Goal: Navigation & Orientation: Find specific page/section

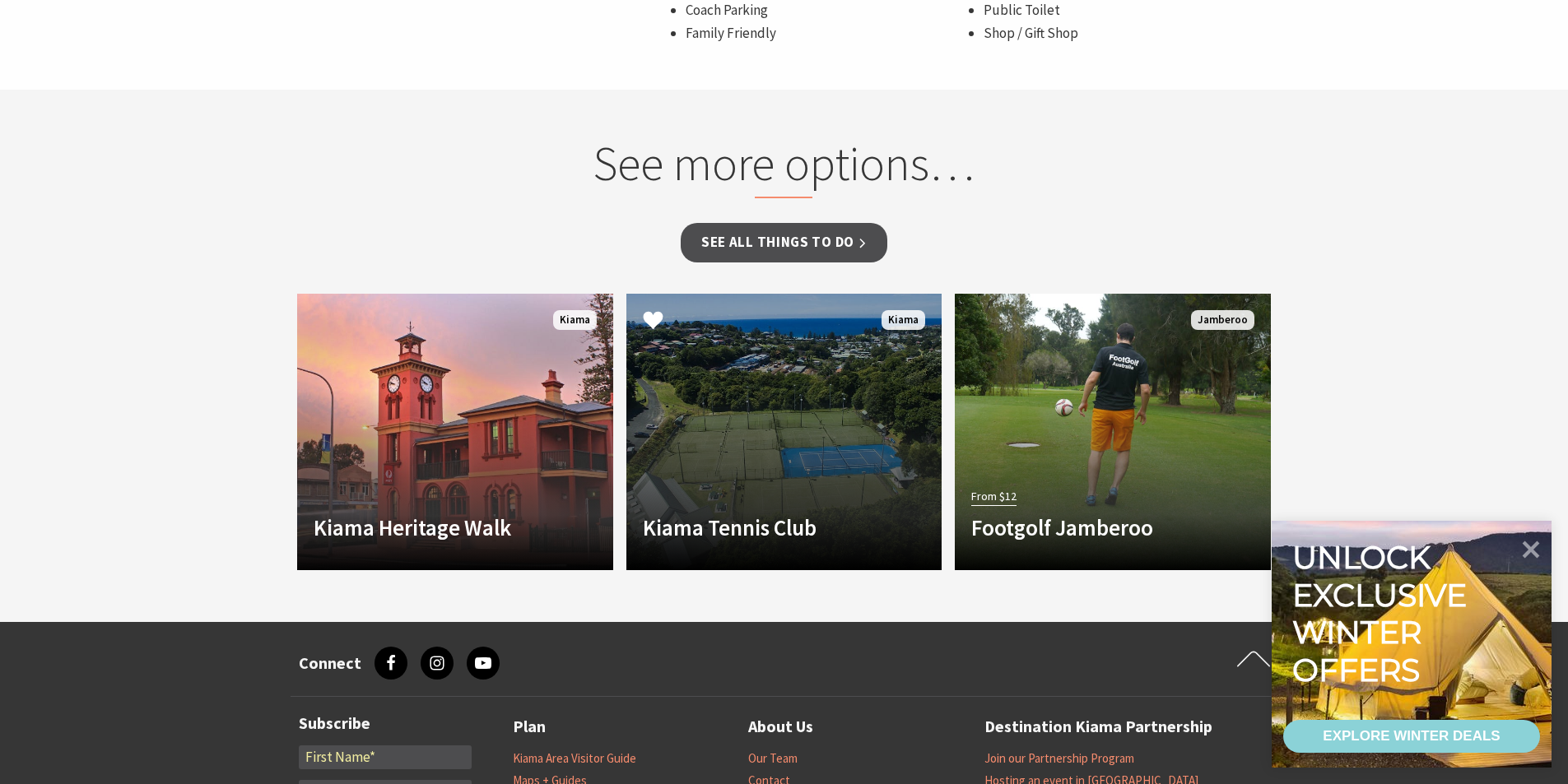
scroll to position [1399, 0]
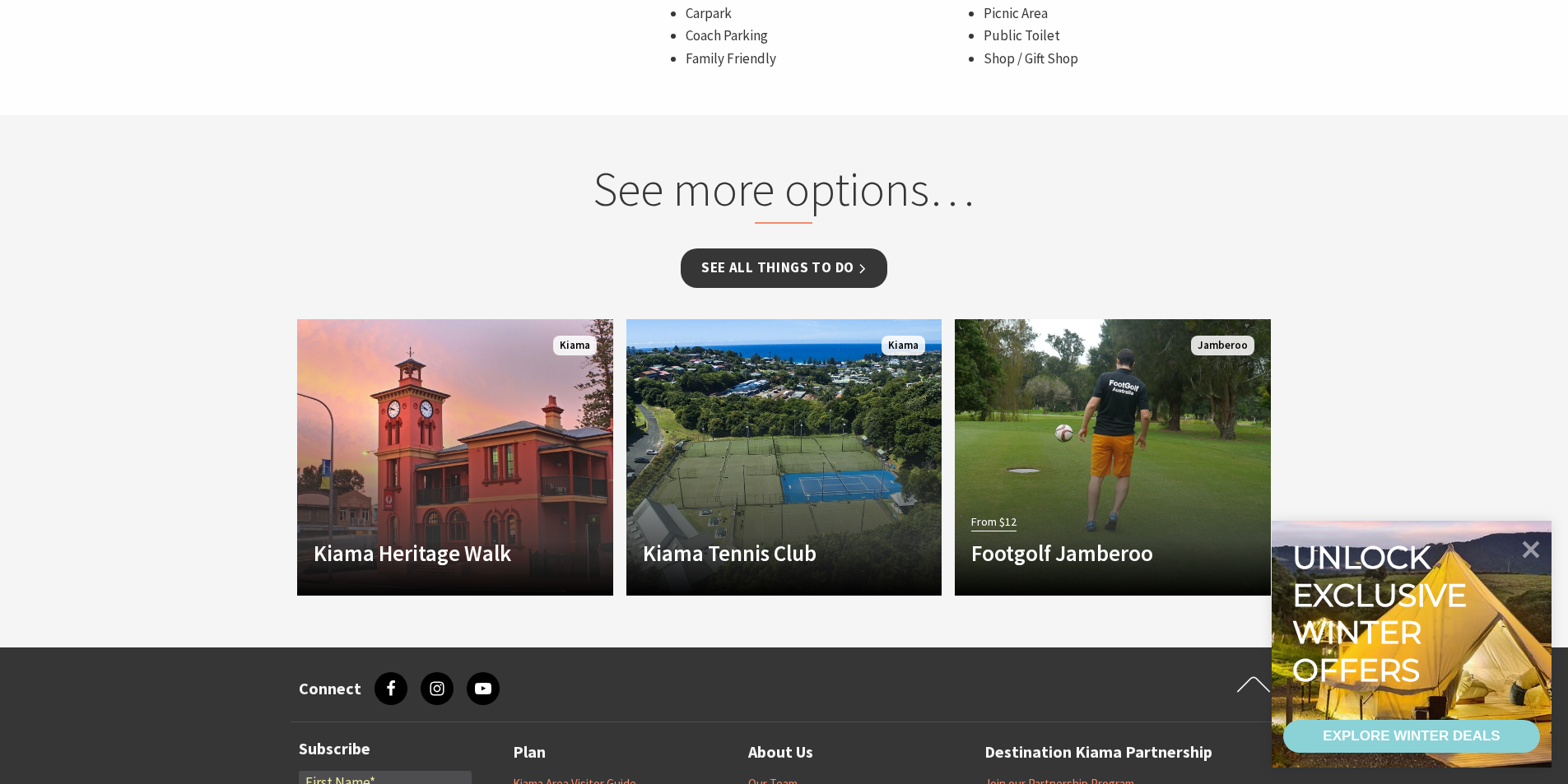
click at [741, 264] on link "See all Things To Do" at bounding box center [784, 267] width 207 height 38
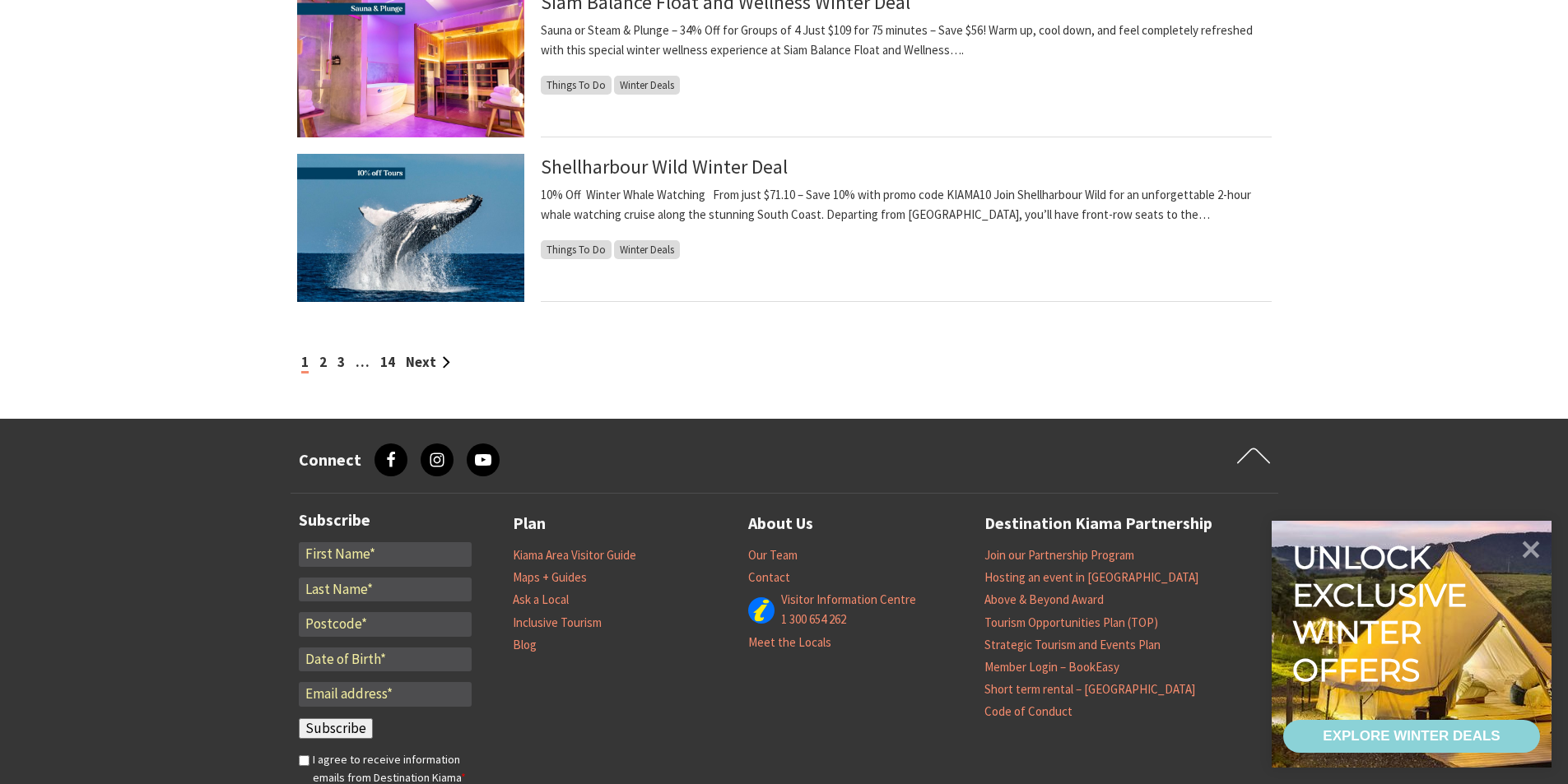
scroll to position [1809, 0]
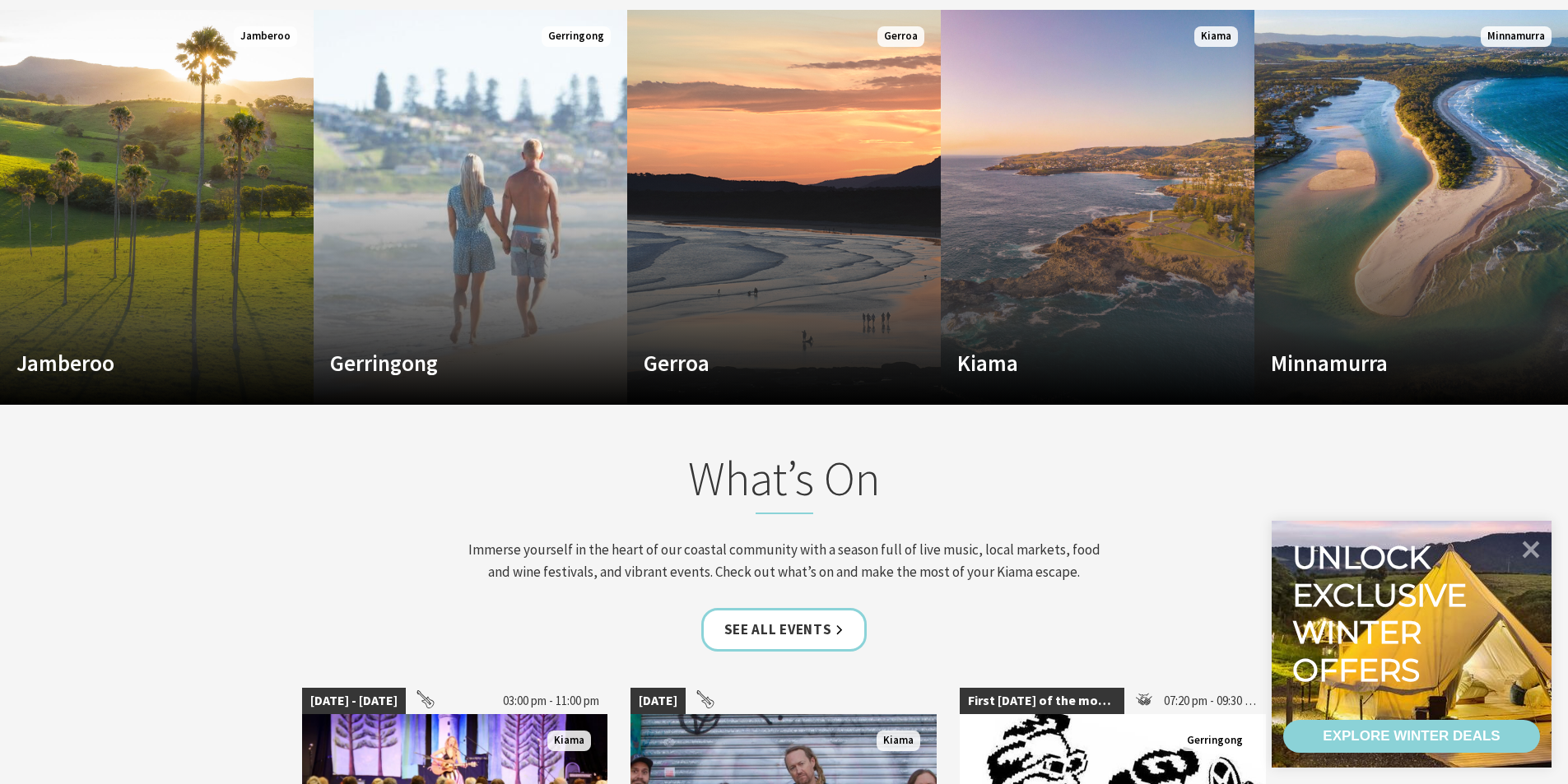
scroll to position [1234, 0]
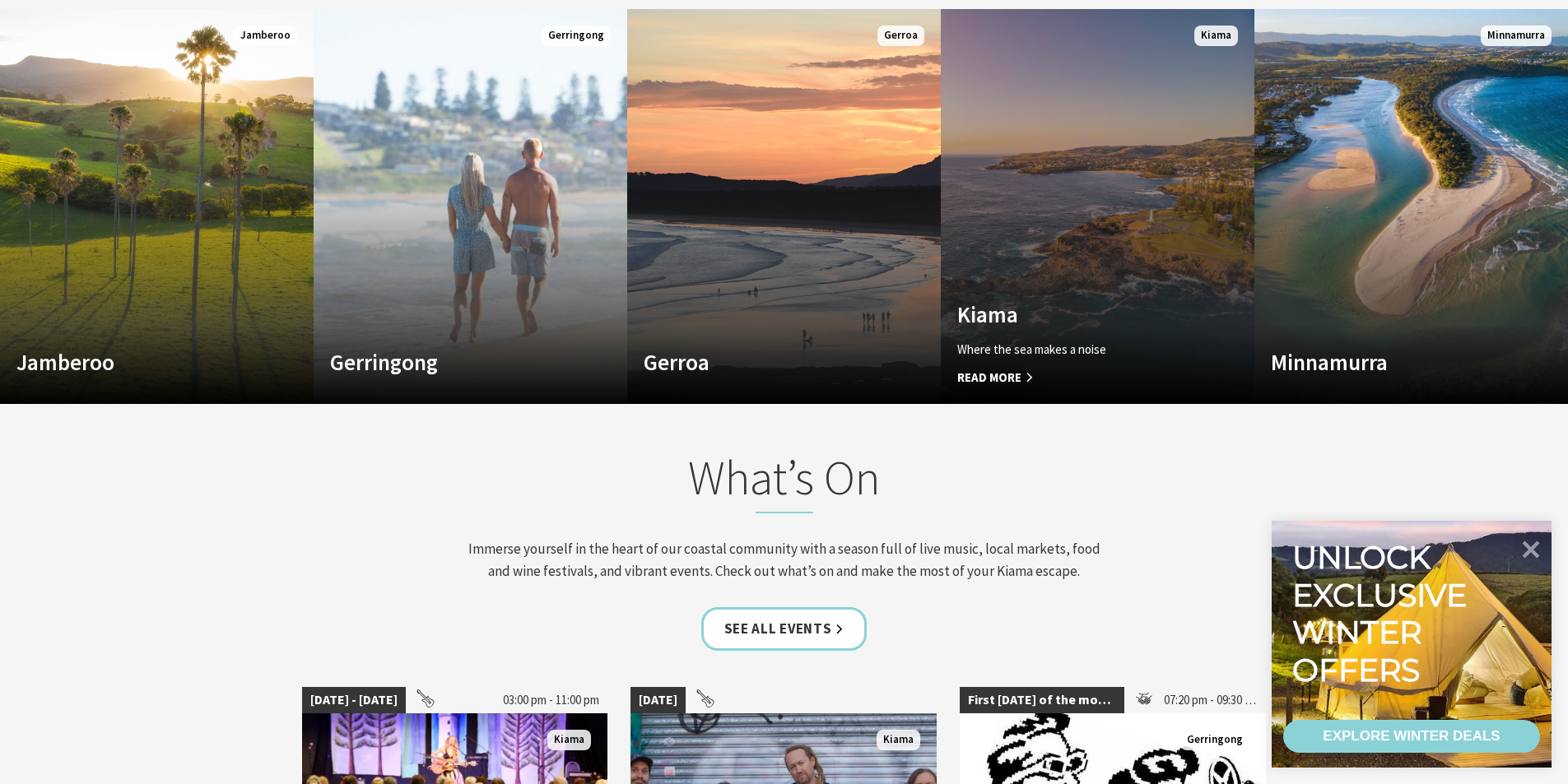
click at [1026, 267] on link "Custom Image Used Kiama Where the sea makes a noise Read More Kiama" at bounding box center [1098, 206] width 313 height 395
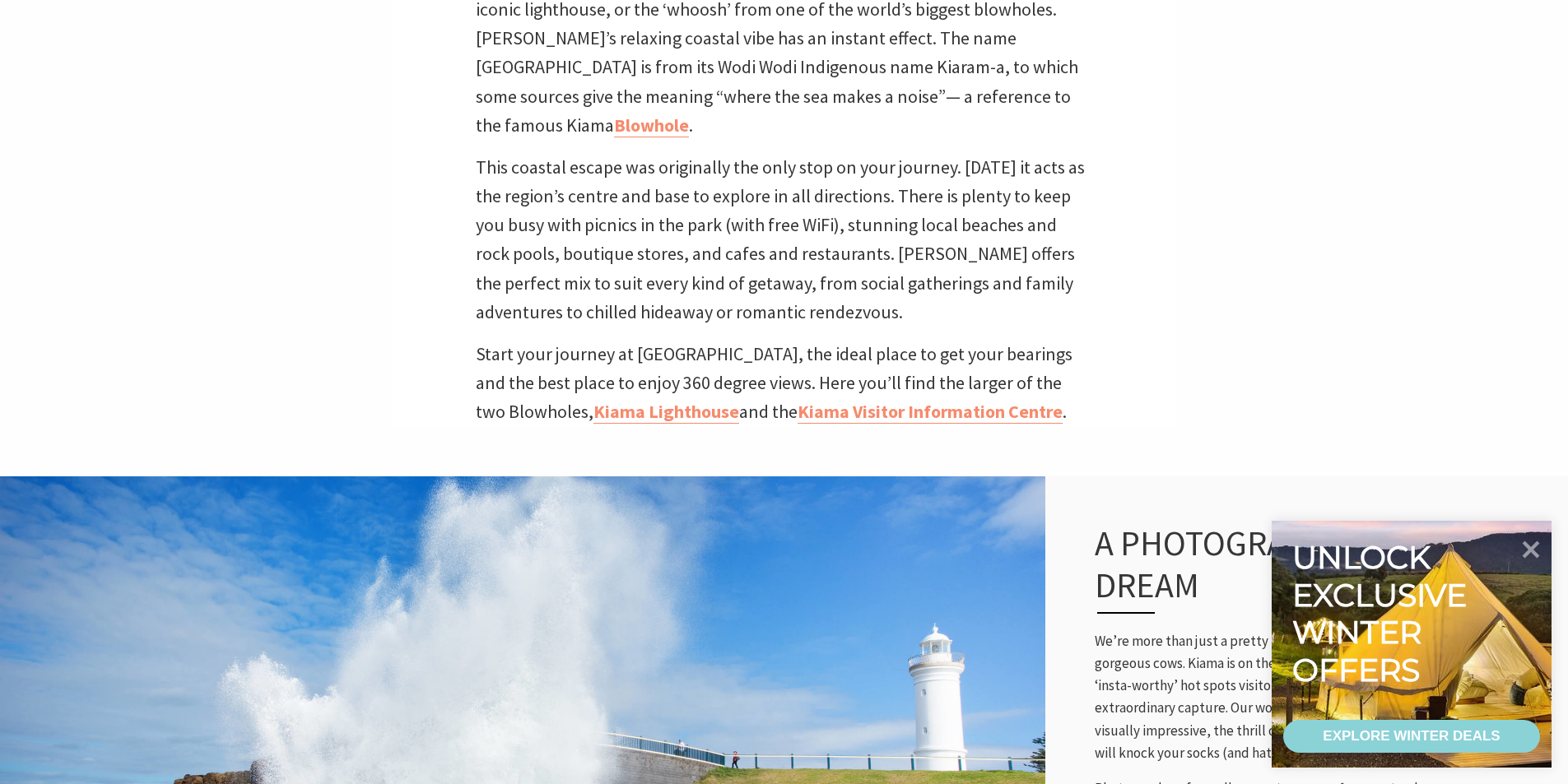
scroll to position [741, 0]
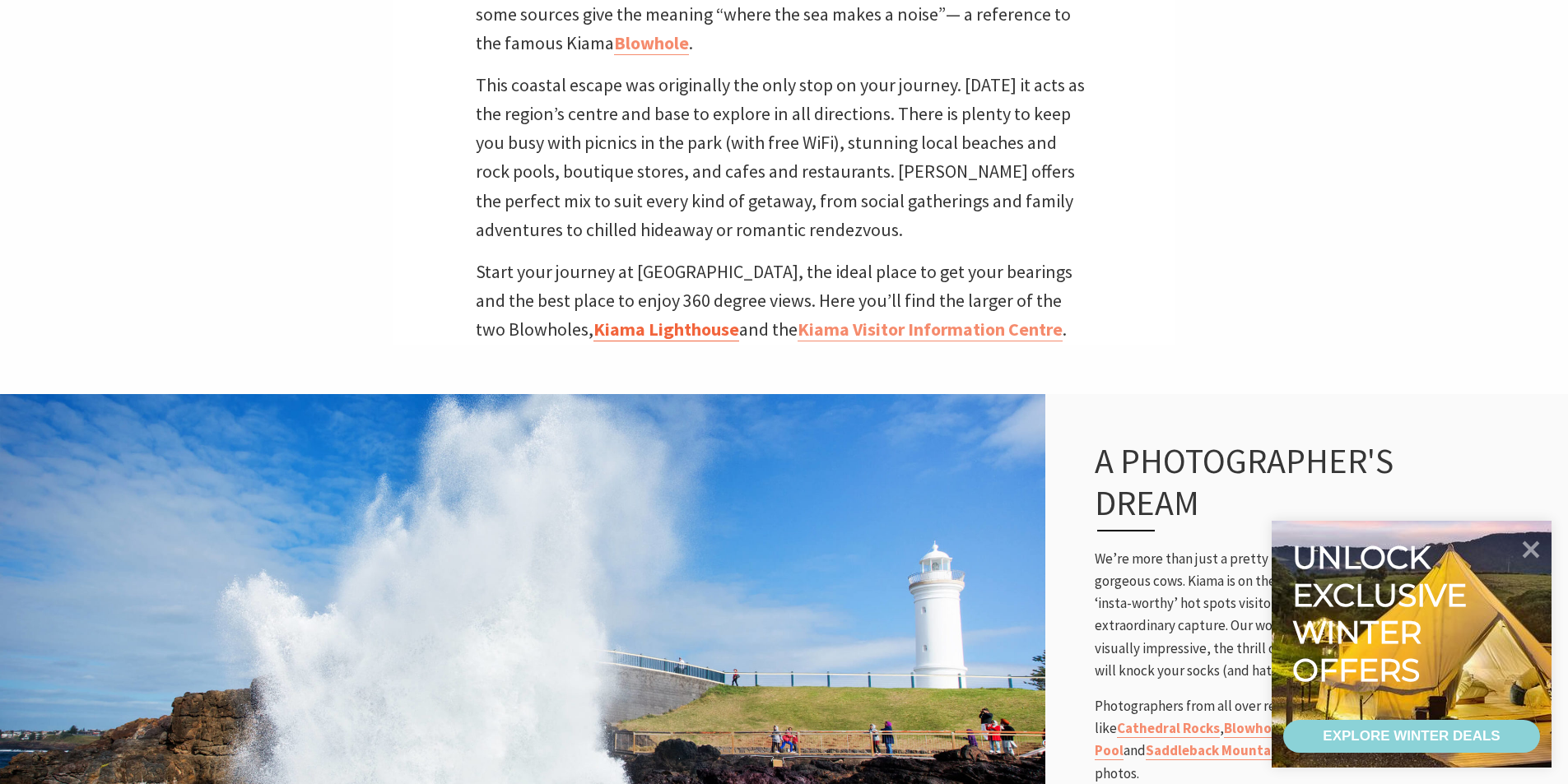
click at [627, 317] on link "Kiama Lighthouse" at bounding box center [666, 329] width 146 height 24
